Goal: Task Accomplishment & Management: Manage account settings

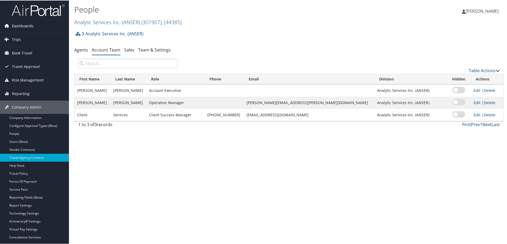
click at [22, 25] on span "Dashboards" at bounding box center [22, 25] width 21 height 13
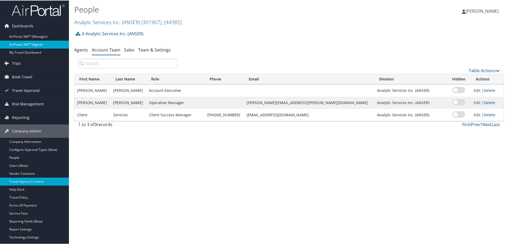
click at [33, 45] on link "AirPortal 360™ (Agent)" at bounding box center [34, 44] width 69 height 8
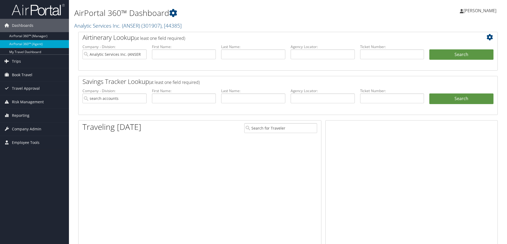
type input "Analytic Services Inc. (ANSER)"
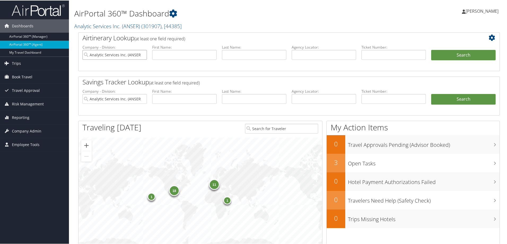
click at [143, 54] on input "Analytic Services Inc. (ANSER)" at bounding box center [114, 54] width 64 height 10
click at [304, 56] on input "text" at bounding box center [324, 54] width 64 height 10
type input "dk2cx9"
click at [453, 55] on button "Search" at bounding box center [463, 54] width 64 height 11
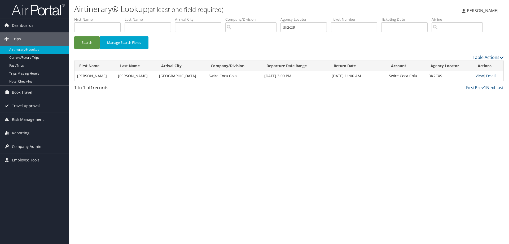
click at [479, 76] on link "View" at bounding box center [480, 75] width 8 height 5
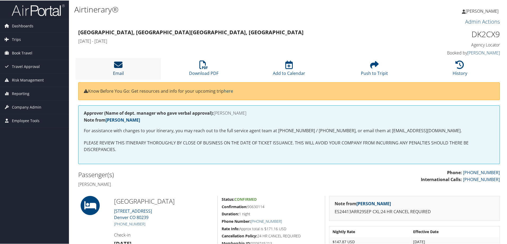
click at [119, 71] on link "Email" at bounding box center [118, 69] width 11 height 13
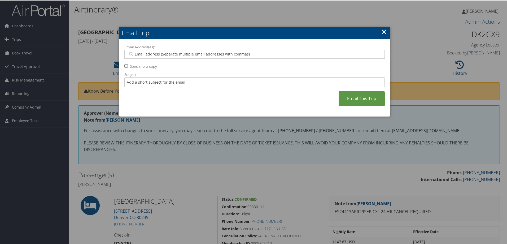
click at [383, 31] on link "×" at bounding box center [384, 31] width 6 height 11
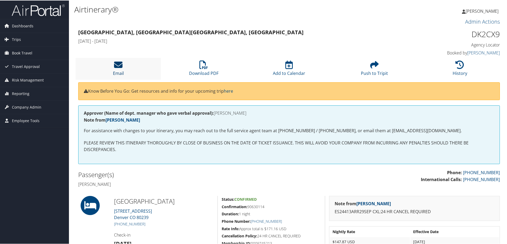
click at [119, 68] on icon at bounding box center [118, 64] width 8 height 8
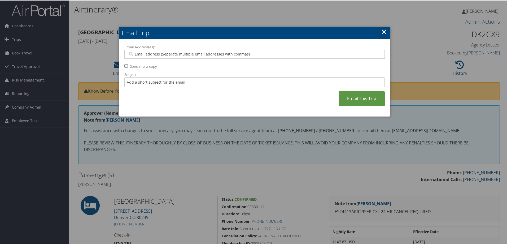
click at [146, 54] on input "Email Address(es):" at bounding box center [254, 53] width 253 height 5
click at [133, 86] on input "Subject:" at bounding box center [254, 82] width 260 height 10
type input "Per your request."
click at [152, 53] on input "Email Address(es):" at bounding box center [254, 53] width 253 height 5
type input "bduran@swirecc.com"
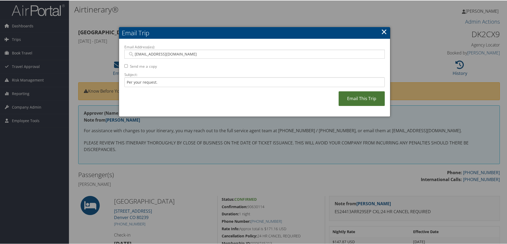
type input "bduran@swirecc.com"
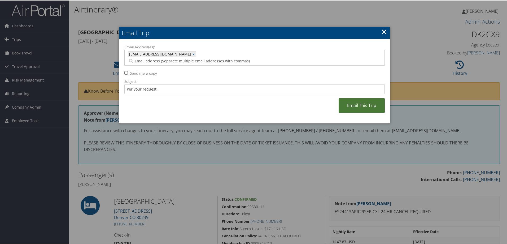
click at [360, 99] on link "Email This Trip" at bounding box center [362, 105] width 46 height 15
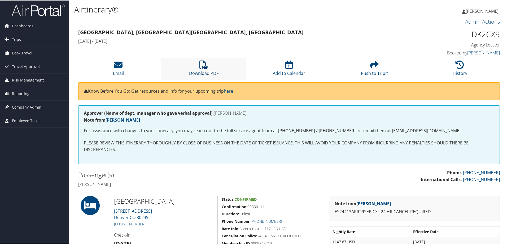
click at [208, 73] on link "Download PDF" at bounding box center [203, 69] width 29 height 13
click at [29, 25] on span "Dashboards" at bounding box center [22, 25] width 21 height 13
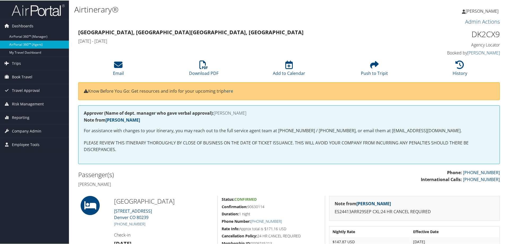
click at [34, 46] on link "AirPortal 360™ (Agent)" at bounding box center [34, 44] width 69 height 8
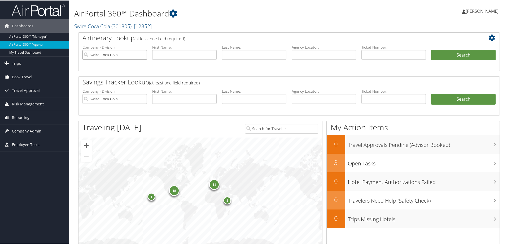
click at [142, 54] on input "Swire Coca Cola" at bounding box center [114, 54] width 64 height 10
click at [32, 128] on span "Company Admin" at bounding box center [26, 130] width 29 height 13
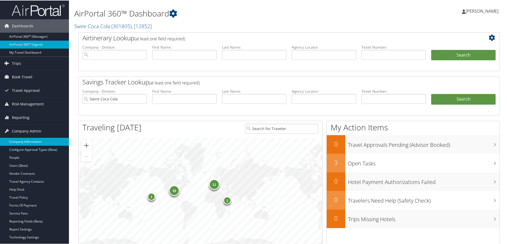
click at [32, 143] on link "Company Information" at bounding box center [34, 141] width 69 height 8
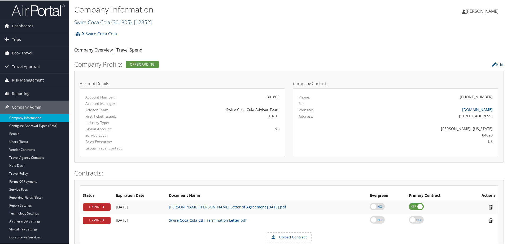
click at [94, 21] on link "Swire Coca Cola ( 301805 ) , [ 12852 ]" at bounding box center [112, 21] width 77 height 7
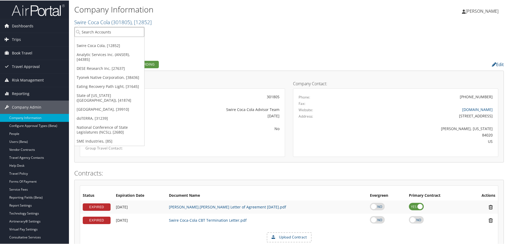
click at [93, 32] on input "search" at bounding box center [110, 32] width 70 height 10
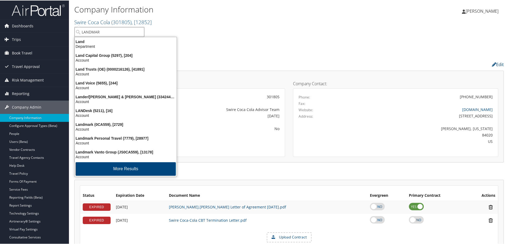
type input "LANDMARK"
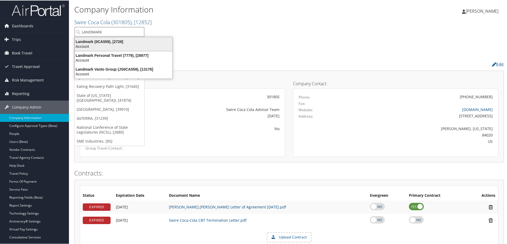
click at [99, 41] on div "Landmark (0CA559), [2729]" at bounding box center [124, 41] width 104 height 5
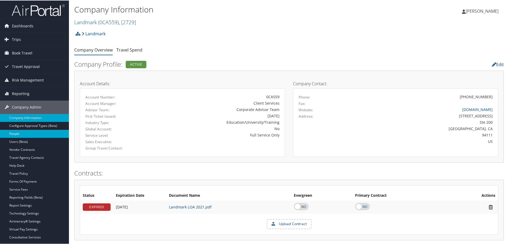
click at [27, 134] on link "People" at bounding box center [34, 133] width 69 height 8
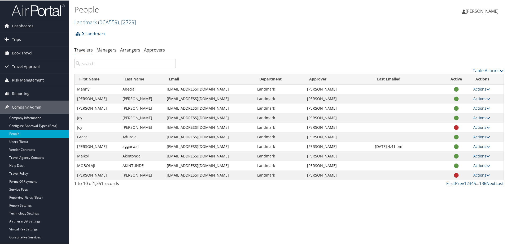
click at [115, 22] on span "( 0CA559 )" at bounding box center [108, 21] width 21 height 7
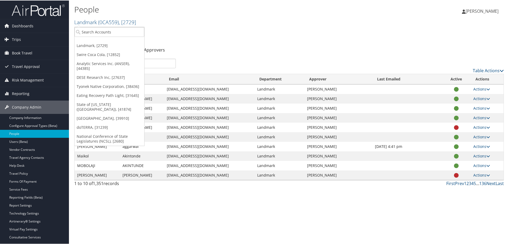
click at [167, 42] on div "Landmark Account Structure Landmark (0CA559) ACTIVE Create Child × Create Clien…" at bounding box center [289, 35] width 430 height 14
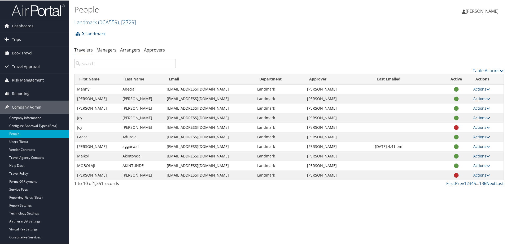
click at [123, 65] on input "search" at bounding box center [125, 63] width 102 height 10
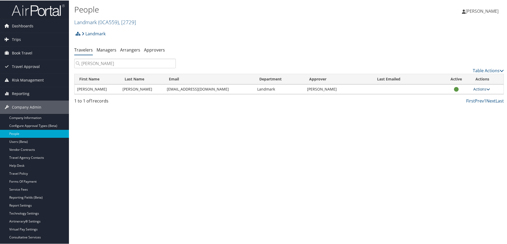
type input "APELAND"
click at [480, 88] on link "Actions" at bounding box center [481, 88] width 17 height 5
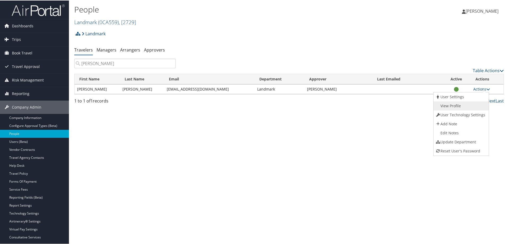
click at [455, 105] on link "View Profile" at bounding box center [461, 105] width 54 height 9
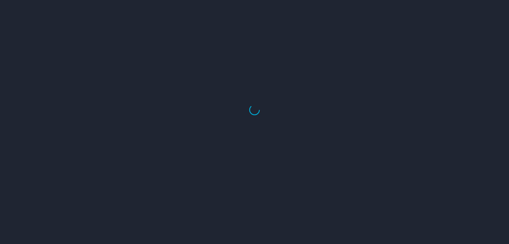
select select "US"
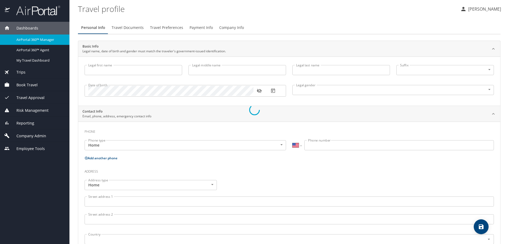
type input "[PERSON_NAME]"
type input "Alan"
type input "[PERSON_NAME]"
type input "Male"
select select "US"
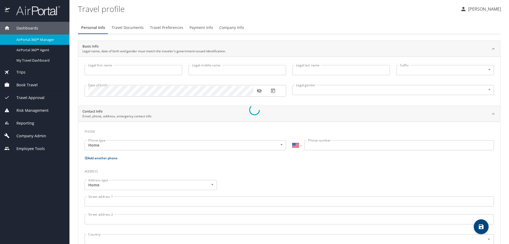
select select "US"
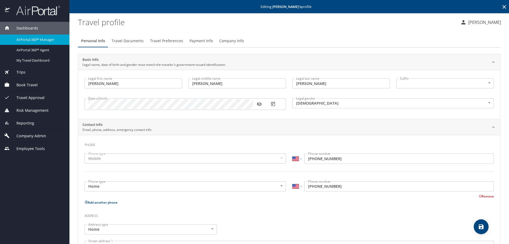
click at [173, 43] on span "Travel Preferences" at bounding box center [166, 41] width 33 height 7
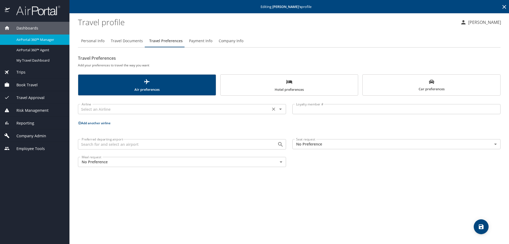
click at [142, 108] on input "text" at bounding box center [174, 109] width 189 height 7
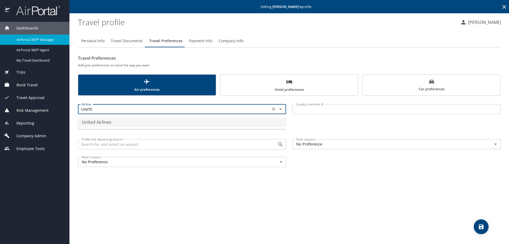
click at [123, 123] on li "United Airlines" at bounding box center [182, 122] width 208 height 10
type input "United Airlines"
click at [318, 107] on input "Loyalty member #" at bounding box center [397, 109] width 208 height 10
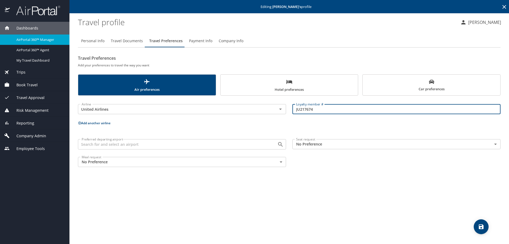
type input "JU217674"
click at [483, 227] on icon "save" at bounding box center [481, 226] width 5 height 5
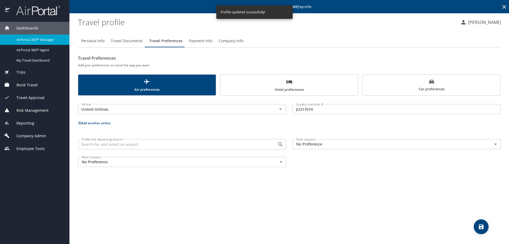
click at [97, 43] on span "Personal Info" at bounding box center [92, 41] width 23 height 7
select select "US"
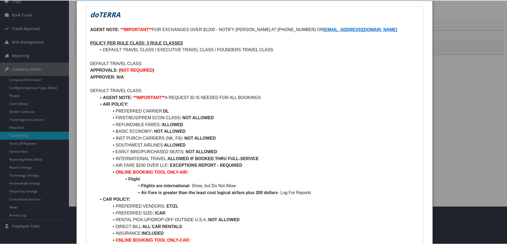
scroll to position [53, 0]
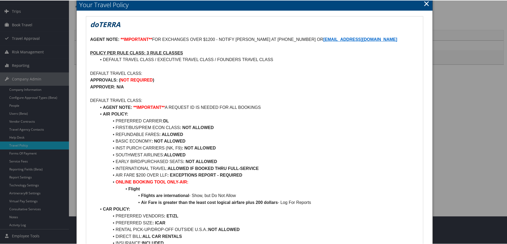
scroll to position [53, 0]
